Goal: Task Accomplishment & Management: Use online tool/utility

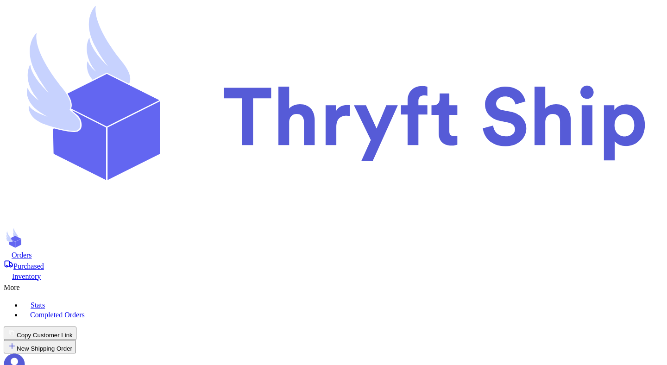
click at [25, 354] on icon at bounding box center [14, 364] width 21 height 21
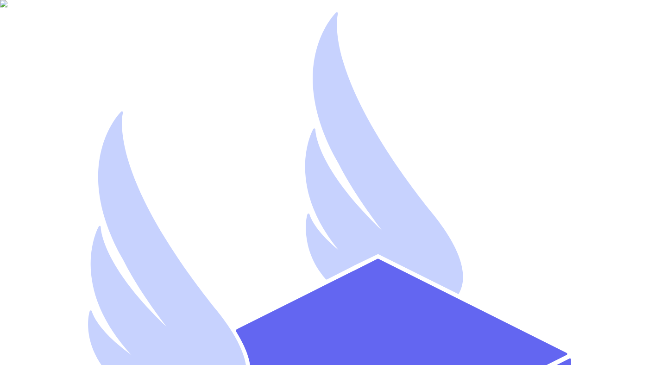
type input "mutahhar.ahmad+8@thryftship.com"
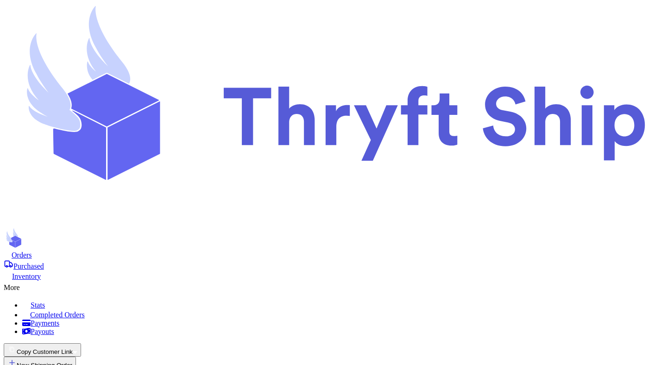
click at [81, 343] on button "Copy Customer Link" at bounding box center [42, 349] width 77 height 13
click at [104, 357] on button "📋 Submit Link" at bounding box center [80, 362] width 48 height 10
click at [81, 343] on button "Copy Customer Link" at bounding box center [42, 349] width 77 height 13
click at [104, 357] on button "📋 Submit Link" at bounding box center [80, 362] width 48 height 10
click at [81, 343] on button "Copy Customer Link" at bounding box center [42, 349] width 77 height 13
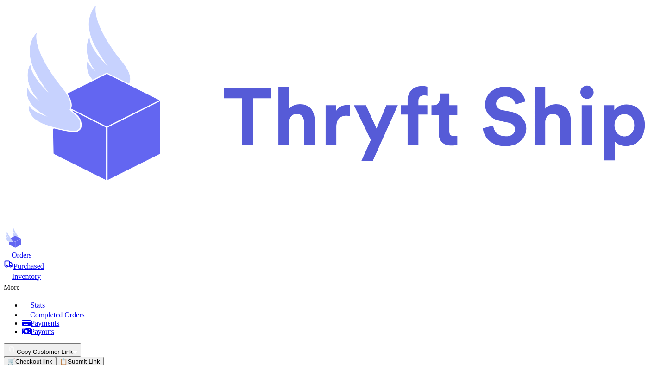
click at [56, 357] on button "🛒 Checkout link" at bounding box center [30, 362] width 52 height 10
